Goal: Information Seeking & Learning: Find specific fact

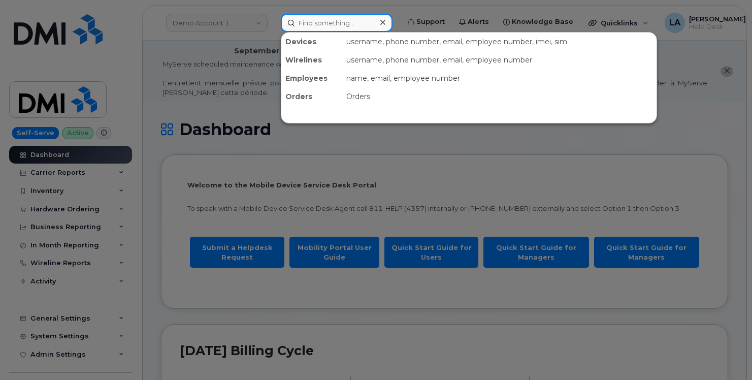
click at [331, 25] on input at bounding box center [337, 23] width 112 height 18
paste input "Neil A Bumbarger"
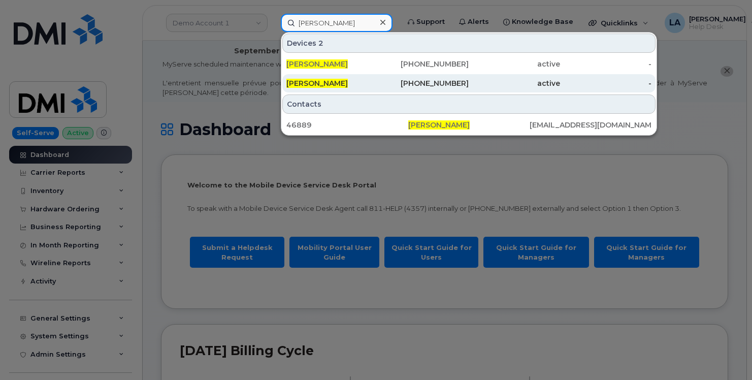
type input "Neil A Bumbarger"
click at [378, 88] on div "Neil A Bumbarger" at bounding box center [423, 83] width 91 height 18
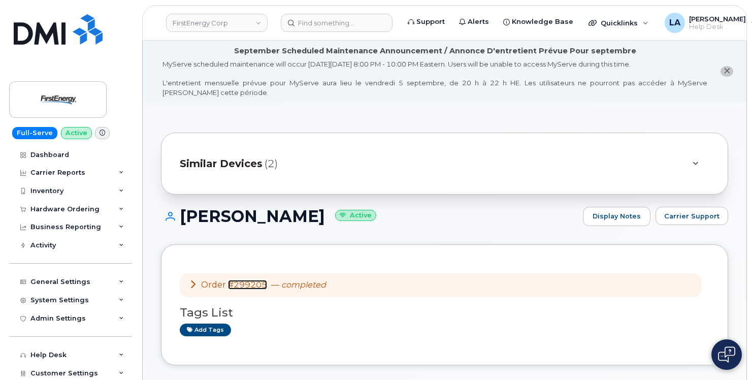
click at [245, 284] on link "#299205" at bounding box center [247, 285] width 39 height 10
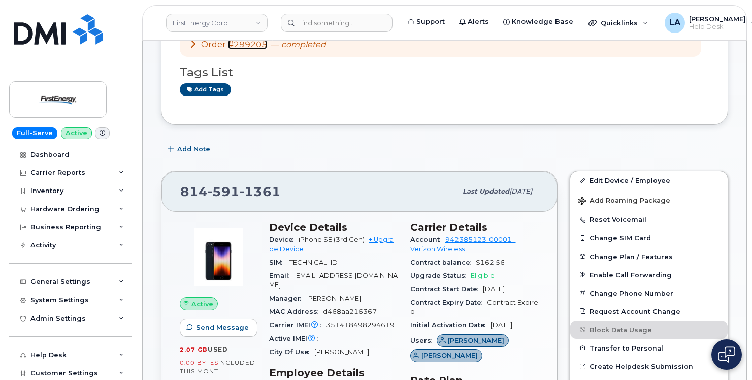
scroll to position [305, 0]
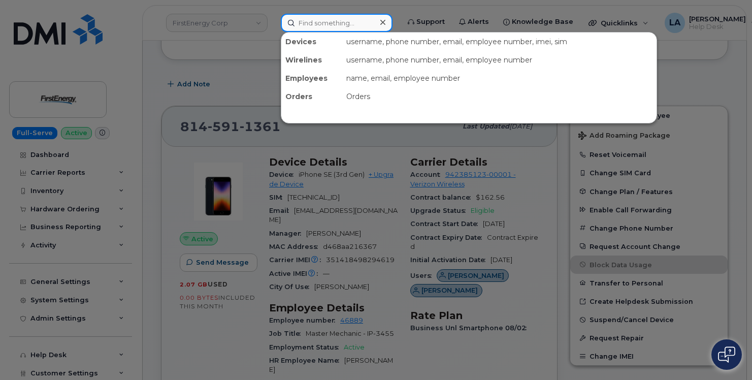
click at [329, 24] on input at bounding box center [337, 23] width 112 height 18
paste input "(848) 888-2261"
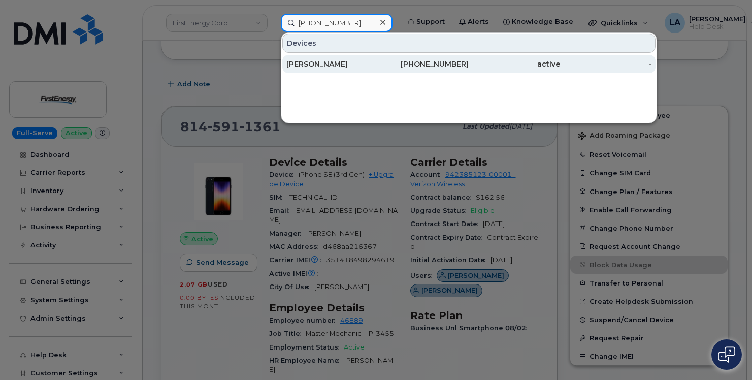
type input "(848) 888-2261"
click at [341, 62] on div "[PERSON_NAME]" at bounding box center [331, 64] width 91 height 10
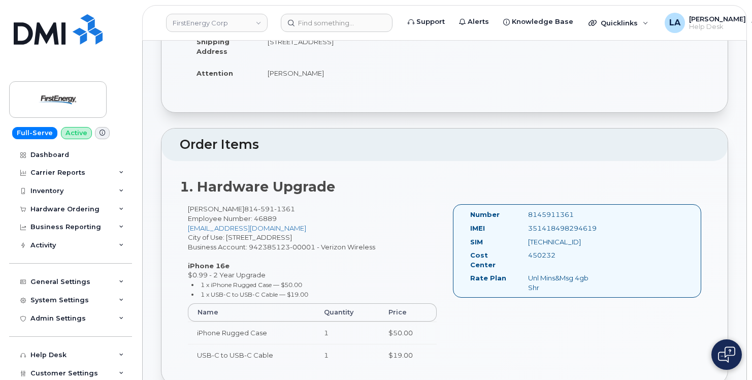
scroll to position [306, 0]
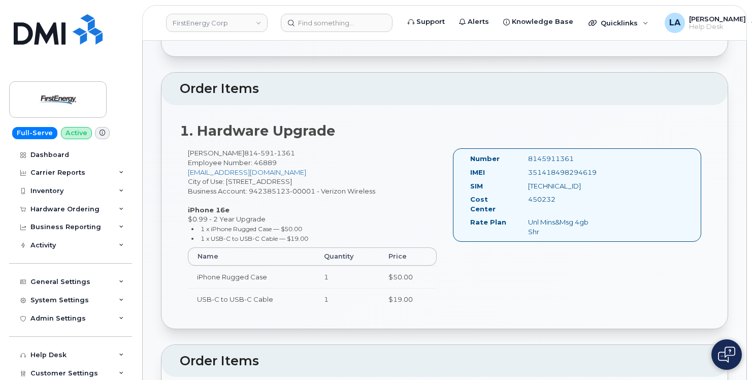
click at [552, 172] on div "351418498294619" at bounding box center [561, 173] width 81 height 10
copy div "351418498294619"
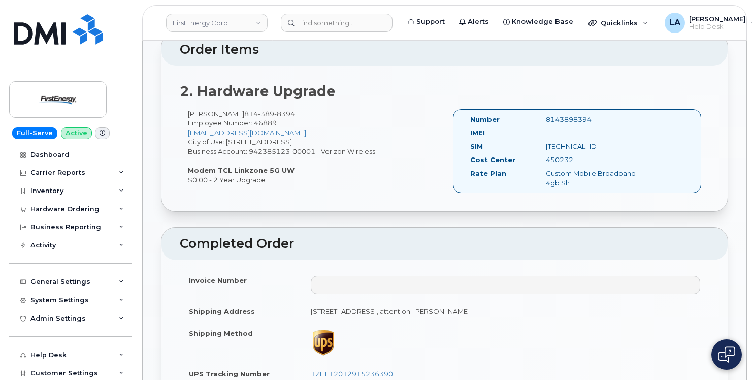
scroll to position [620, 0]
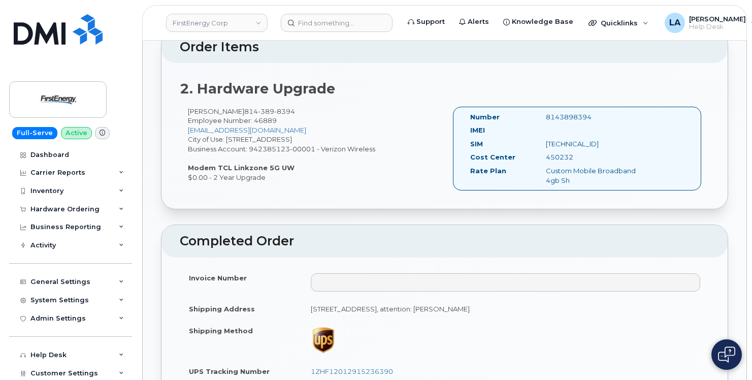
click at [552, 129] on div "IMEI" at bounding box center [554, 132] width 182 height 14
click at [547, 128] on div "IMEI" at bounding box center [554, 132] width 182 height 14
click at [546, 128] on div "IMEI" at bounding box center [554, 132] width 182 height 14
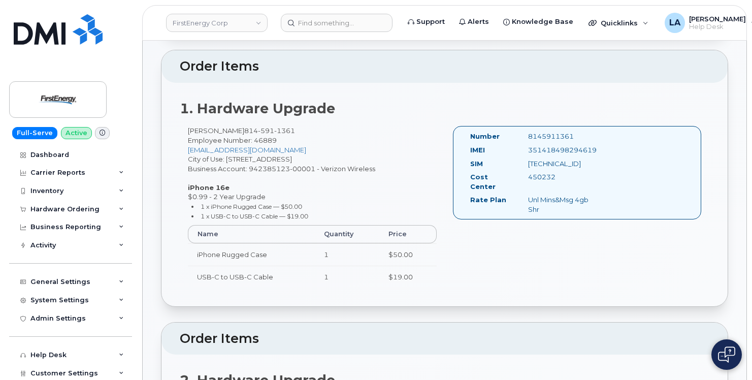
scroll to position [319, 0]
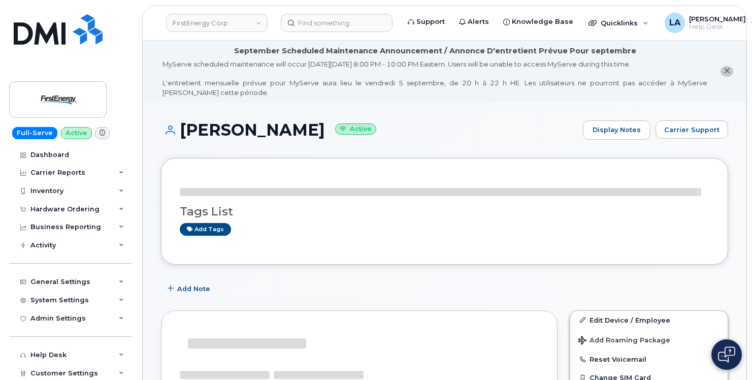
drag, startPoint x: 751, startPoint y: 41, endPoint x: 752, endPoint y: 82, distance: 41.1
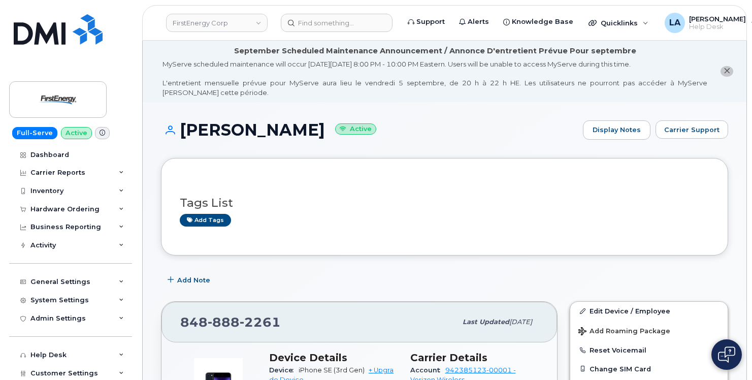
click at [726, 71] on icon "close notification" at bounding box center [727, 71] width 7 height 7
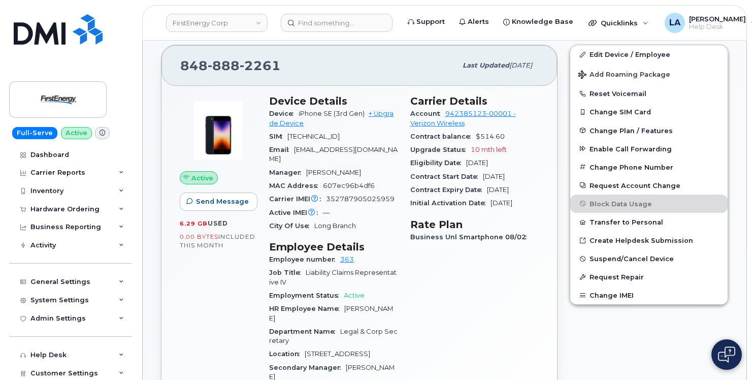
scroll to position [140, 0]
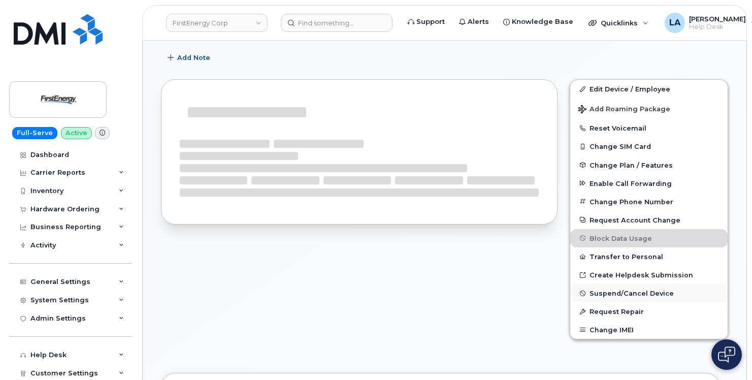
scroll to position [151, 0]
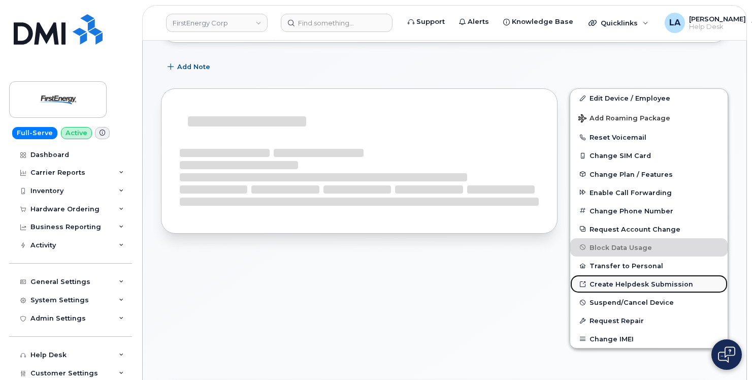
click at [609, 280] on link "Create Helpdesk Submission" at bounding box center [648, 284] width 157 height 18
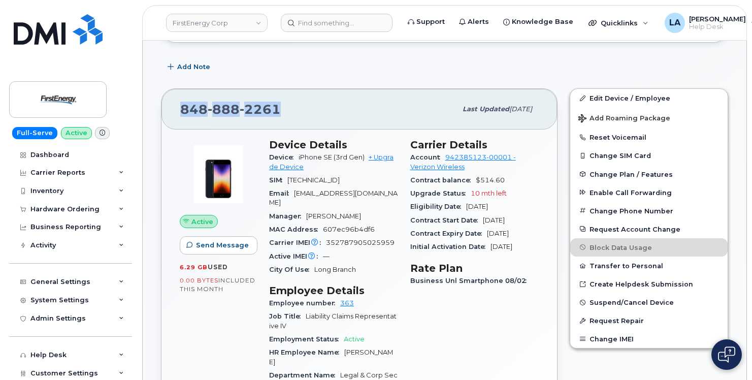
drag, startPoint x: 238, startPoint y: 110, endPoint x: 179, endPoint y: 110, distance: 58.9
click at [179, 110] on div "[PHONE_NUMBER] Last updated [DATE]" at bounding box center [359, 109] width 396 height 41
copy span "[PHONE_NUMBER]"
